Goal: Obtain resource: Download file/media

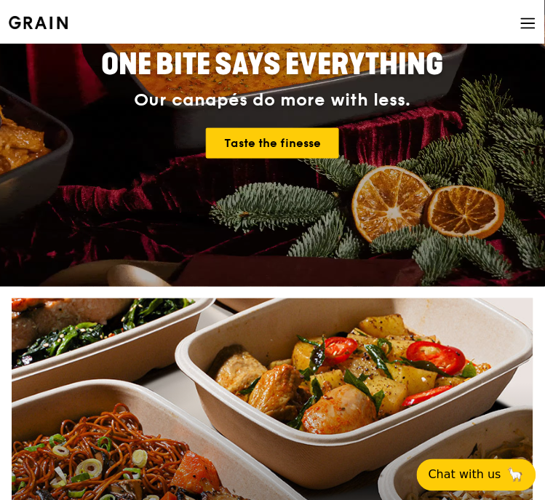
scroll to position [161, 0]
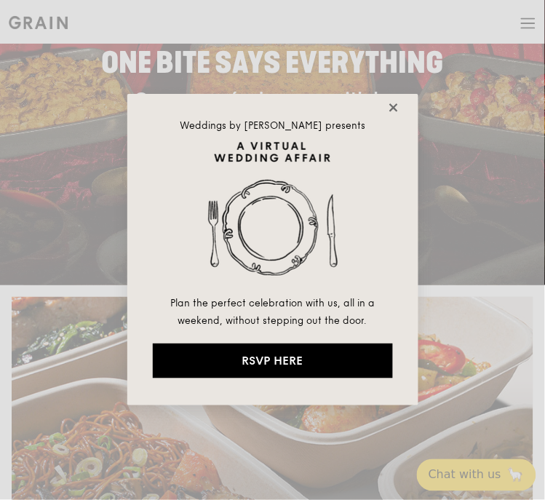
click at [393, 109] on icon at bounding box center [393, 107] width 13 height 13
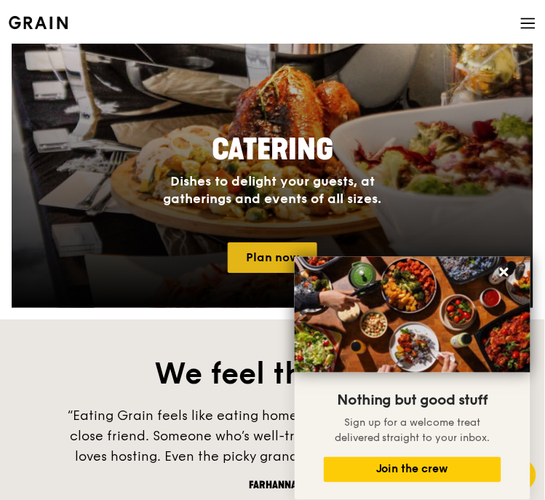
click at [296, 255] on link "Plan now" at bounding box center [273, 257] width 90 height 31
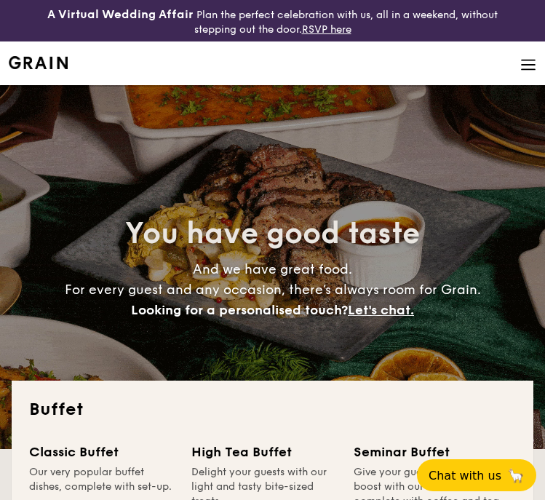
select select
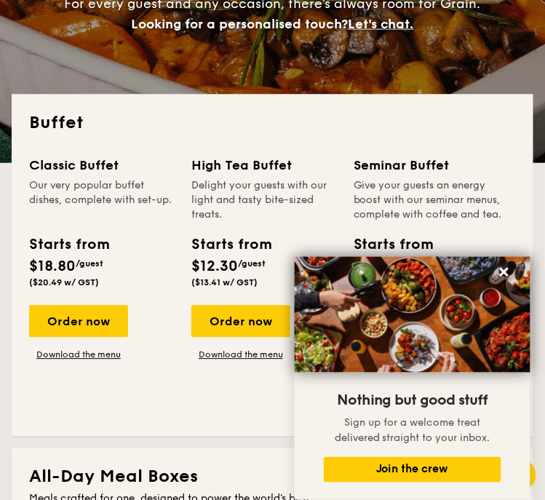
scroll to position [287, 0]
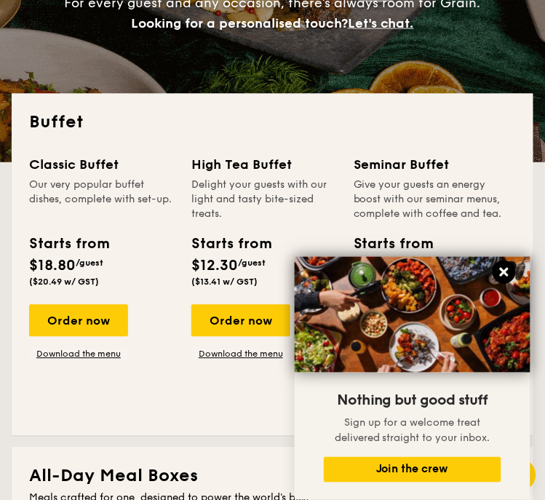
click at [509, 277] on icon at bounding box center [504, 272] width 13 height 13
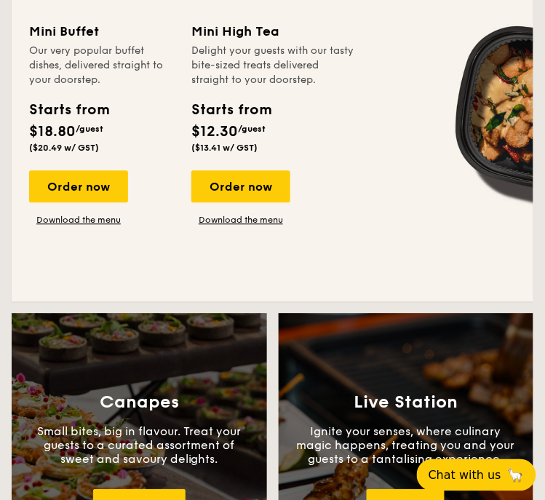
scroll to position [1095, 0]
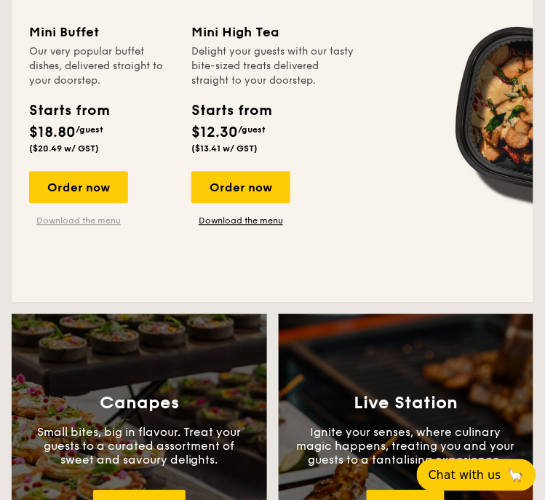
click at [66, 221] on link "Download the menu" at bounding box center [78, 221] width 99 height 12
